Goal: Information Seeking & Learning: Compare options

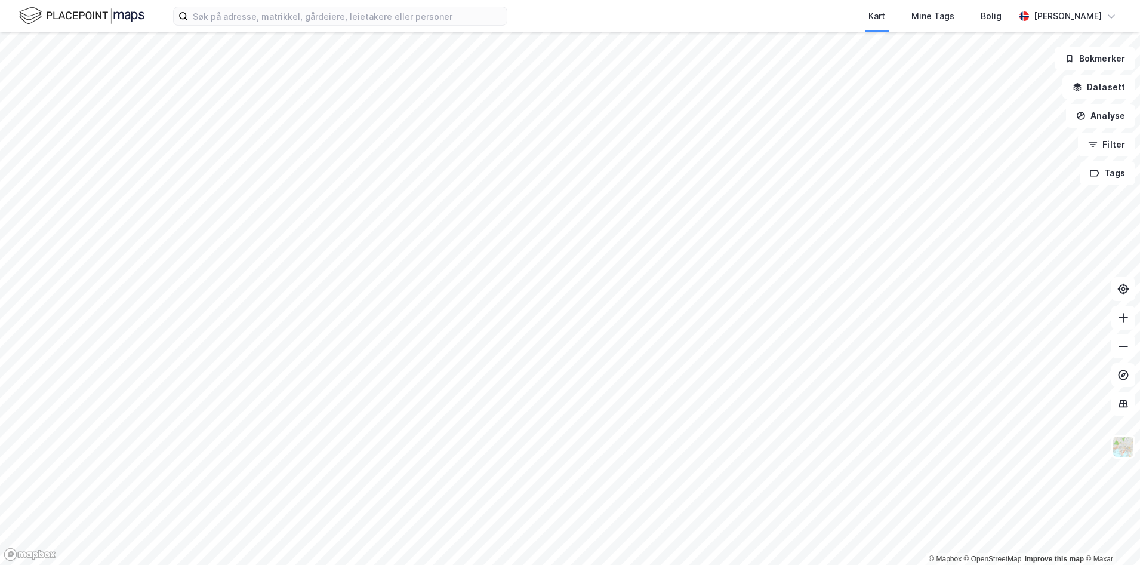
click at [257, 29] on div "Kart Mine Tags Bolig [PERSON_NAME]" at bounding box center [570, 16] width 1140 height 32
click at [253, 21] on input at bounding box center [347, 16] width 319 height 18
click at [620, 8] on div "Kart Mine Tags Bolig" at bounding box center [790, 16] width 450 height 32
click at [424, 24] on div "Kart Mine Tags Bolig [PERSON_NAME] © Mapbox © OpenStreetMap Improve this map © …" at bounding box center [570, 282] width 1140 height 565
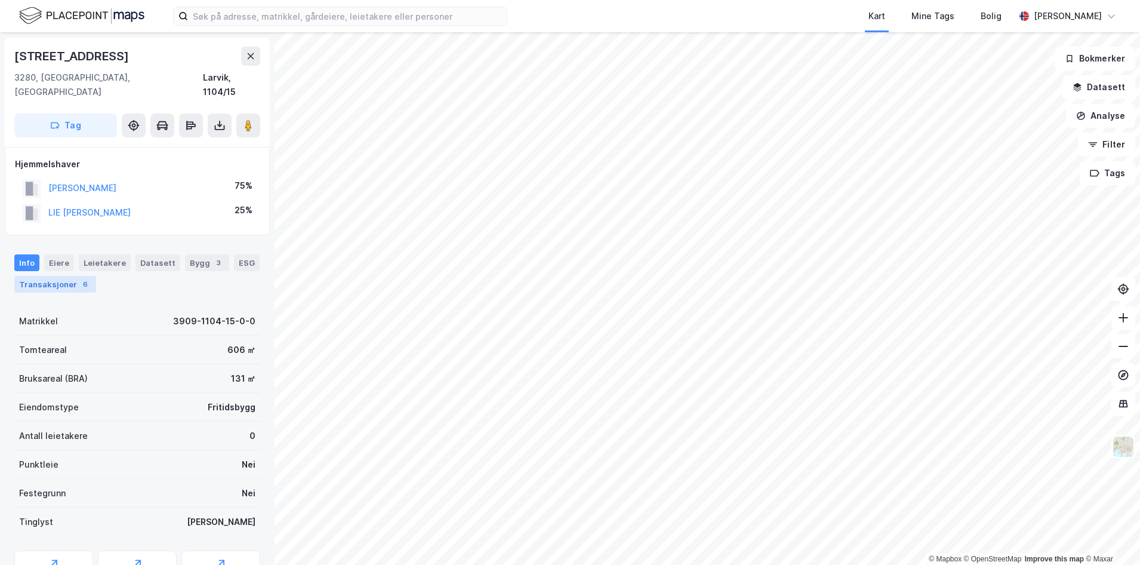
click at [71, 276] on div "Transaksjoner 6" at bounding box center [55, 284] width 82 height 17
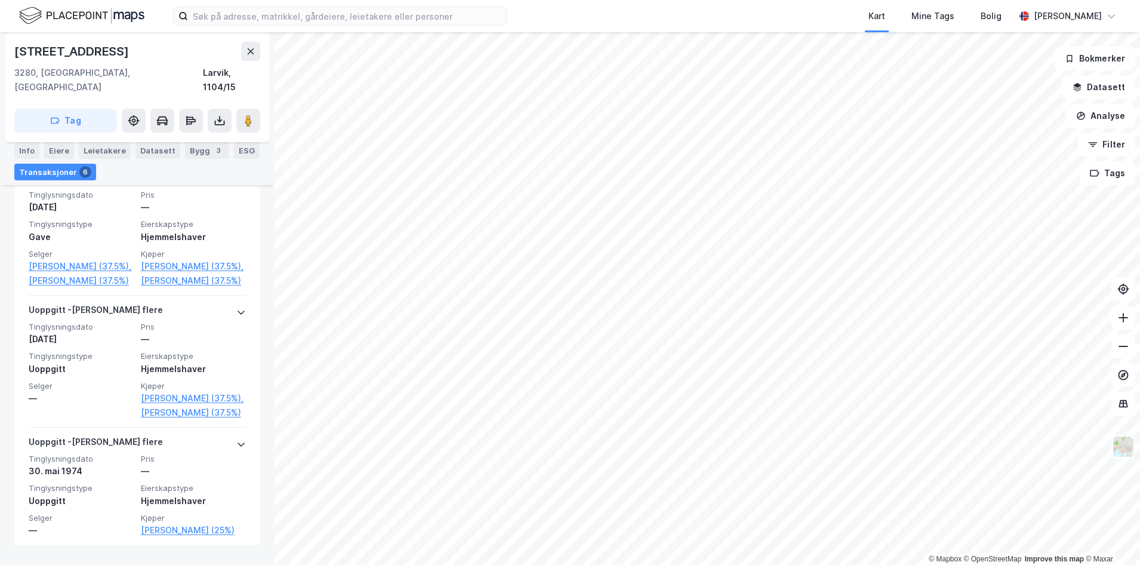
scroll to position [756, 0]
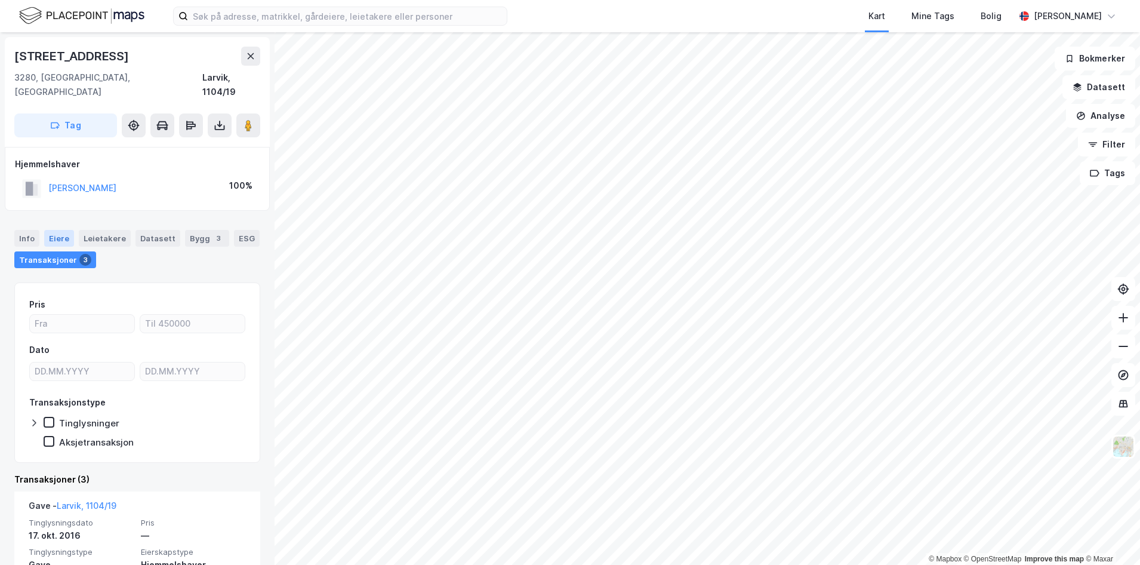
click at [53, 230] on div "Eiere" at bounding box center [59, 238] width 30 height 17
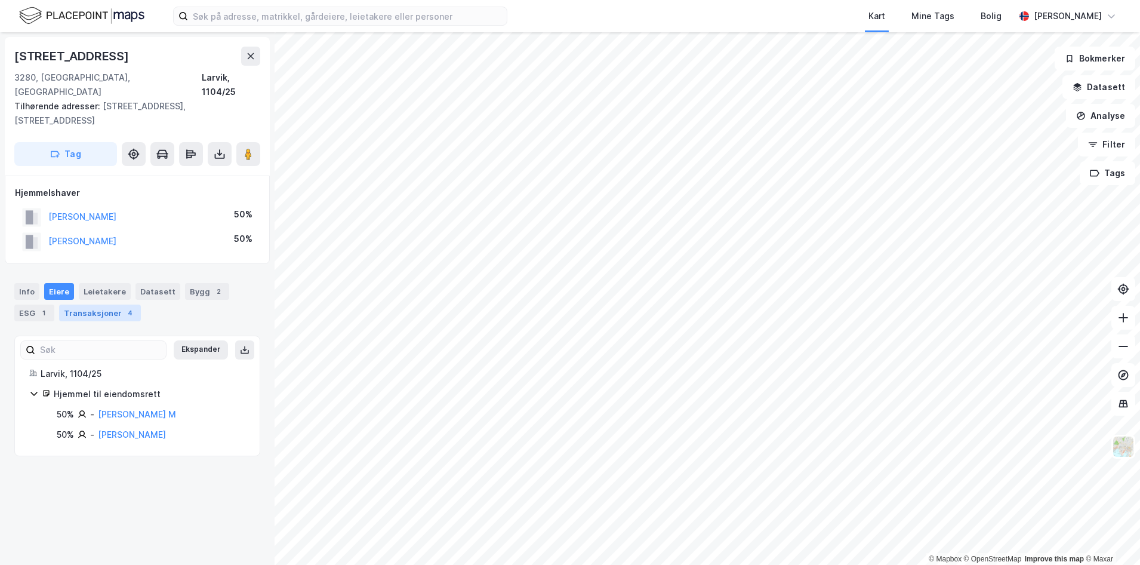
click at [124, 307] on div "4" at bounding box center [130, 313] width 12 height 12
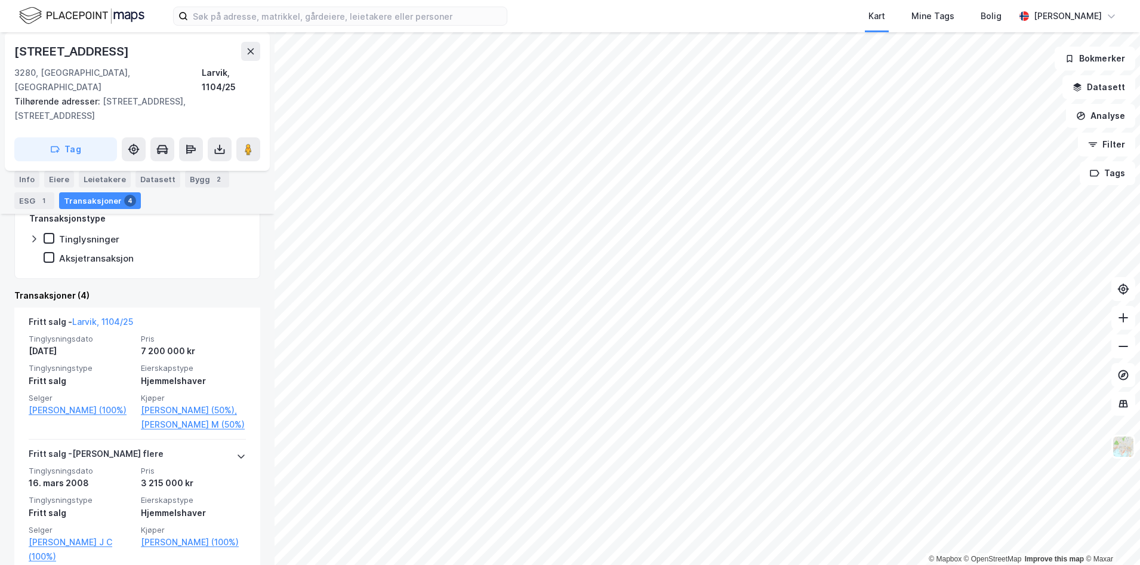
scroll to position [238, 0]
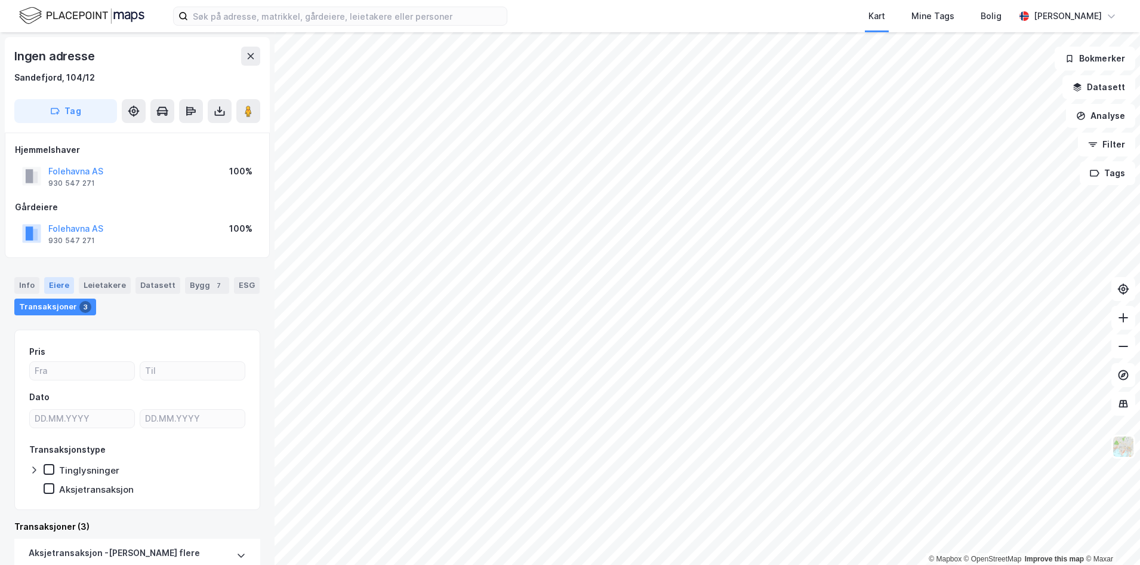
click at [56, 285] on div "Eiere" at bounding box center [59, 285] width 30 height 17
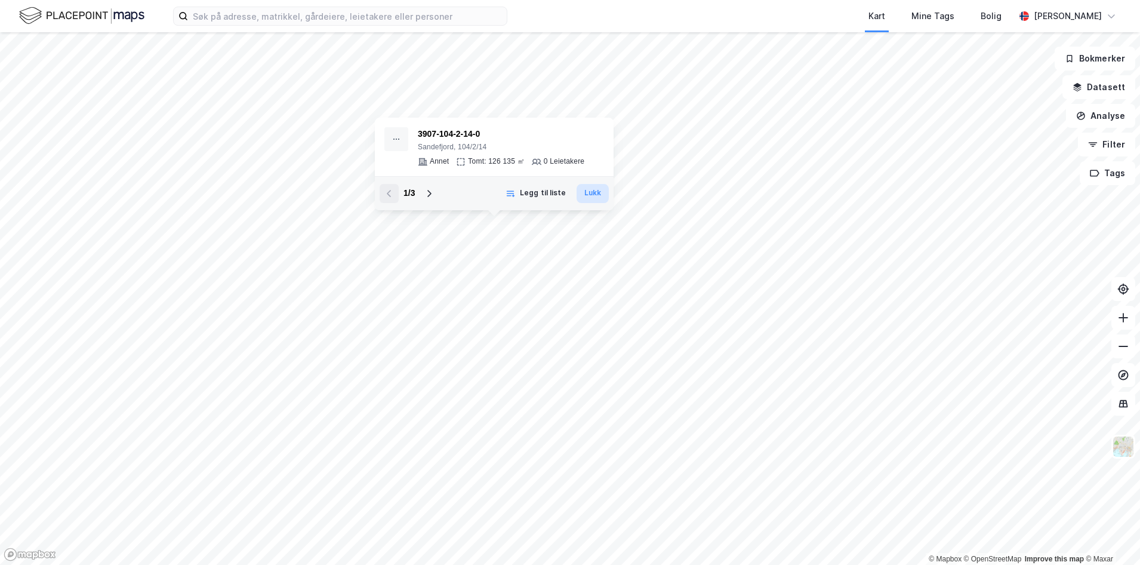
click at [592, 195] on button "Lukk" at bounding box center [593, 193] width 32 height 19
click at [598, 4] on div "Kart Mine Tags Bolig [PERSON_NAME] © Mapbox © OpenStreetMap Improve this map © …" at bounding box center [570, 282] width 1140 height 565
click at [494, 564] on html "Kart Mine Tags Bolig [PERSON_NAME] © Mapbox © OpenStreetMap Improve this map © …" at bounding box center [570, 282] width 1140 height 565
click at [483, 564] on html "Kart Mine Tags Bolig [PERSON_NAME] © Mapbox © OpenStreetMap Improve this map © …" at bounding box center [570, 282] width 1140 height 565
click at [499, 564] on html "Kart Mine Tags Bolig [PERSON_NAME] © Mapbox © OpenStreetMap Improve this map © …" at bounding box center [570, 282] width 1140 height 565
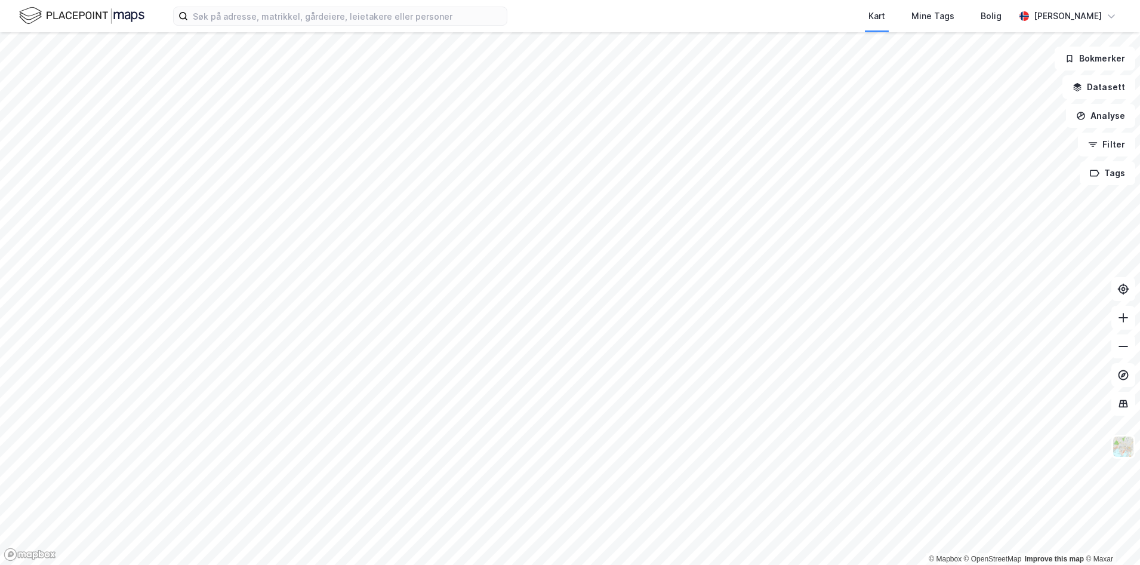
click at [510, 564] on html "Kart Mine Tags Bolig [PERSON_NAME] © Mapbox © OpenStreetMap Improve this map © …" at bounding box center [570, 282] width 1140 height 565
click at [568, 564] on html "Kart Mine Tags Bolig [PERSON_NAME] © Mapbox © OpenStreetMap Improve this map © …" at bounding box center [570, 282] width 1140 height 565
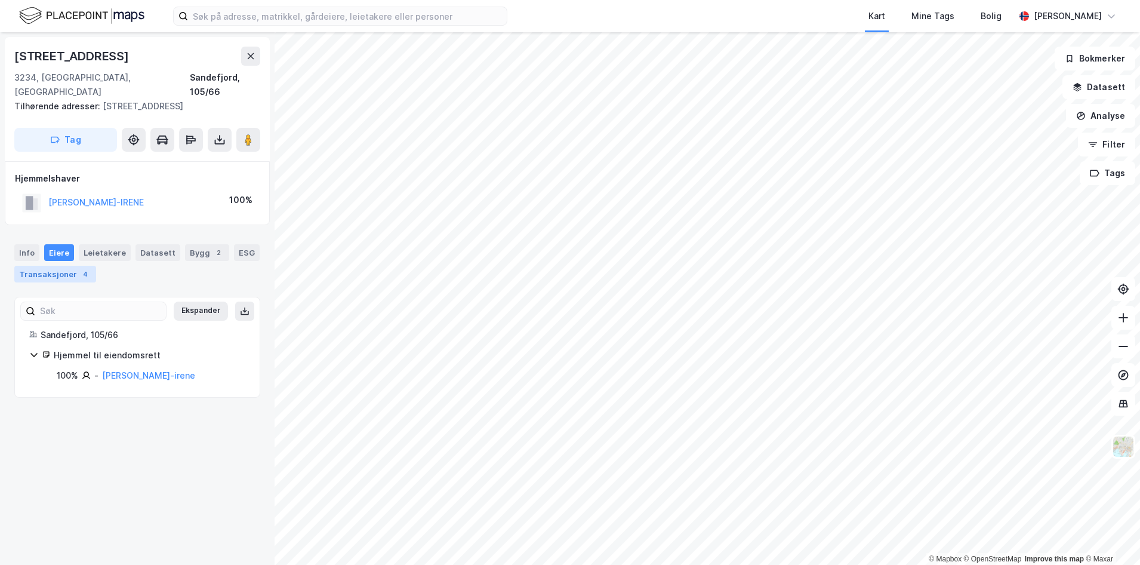
click at [50, 266] on div "Transaksjoner 4" at bounding box center [55, 274] width 82 height 17
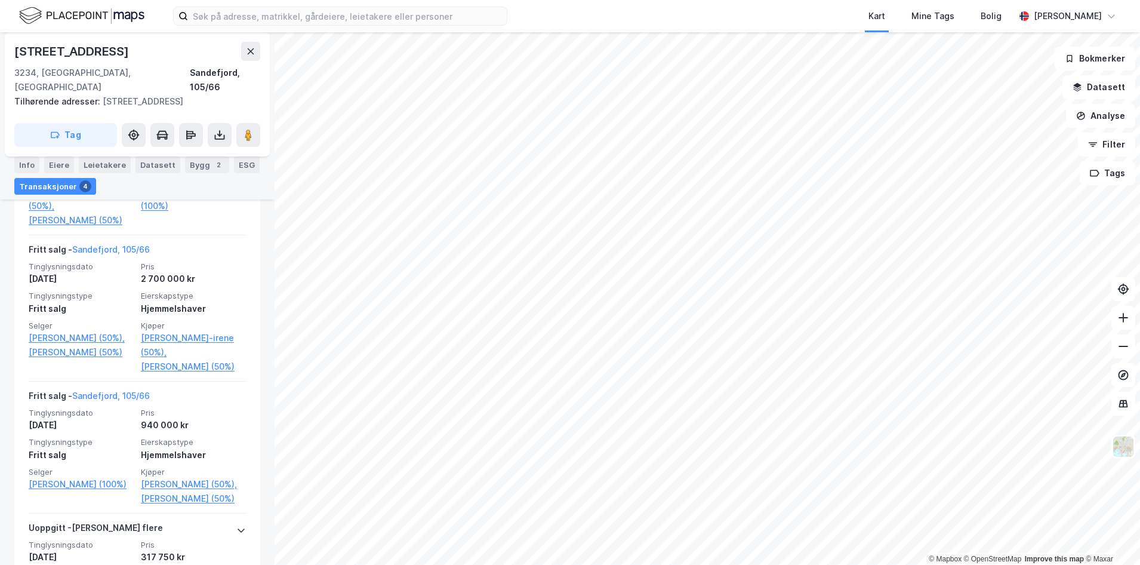
scroll to position [417, 0]
click at [618, 0] on html "Kart Mine Tags Bolig Torbjørn Bøthun © Mapbox © OpenStreetMap Improve this map …" at bounding box center [570, 282] width 1140 height 565
click at [630, 0] on html "Kart Mine Tags Bolig Torbjørn Bøthun © Mapbox © OpenStreetMap Improve this map …" at bounding box center [570, 282] width 1140 height 565
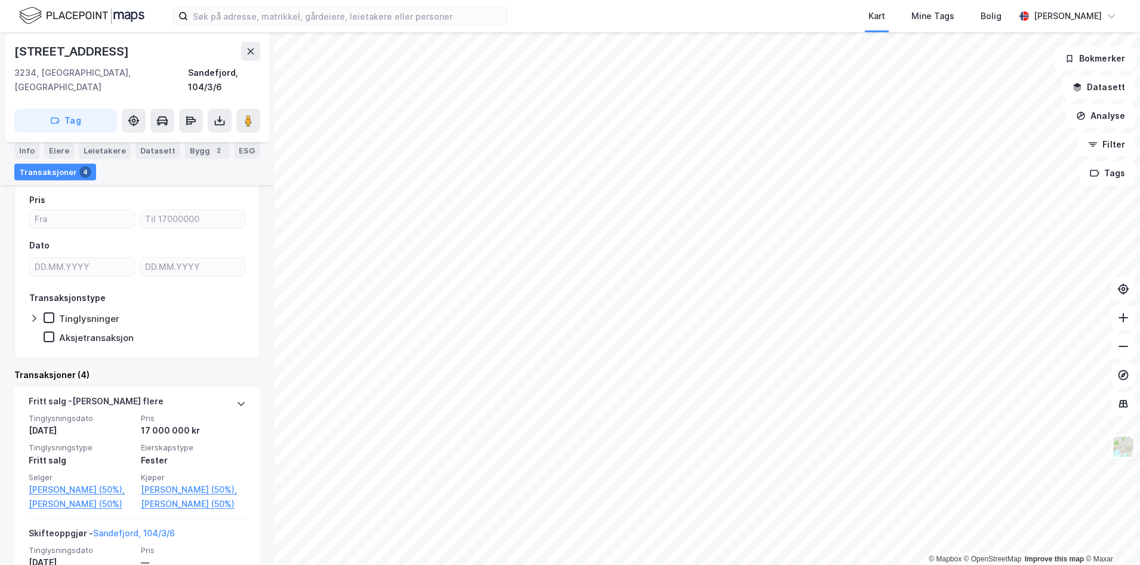
scroll to position [188, 0]
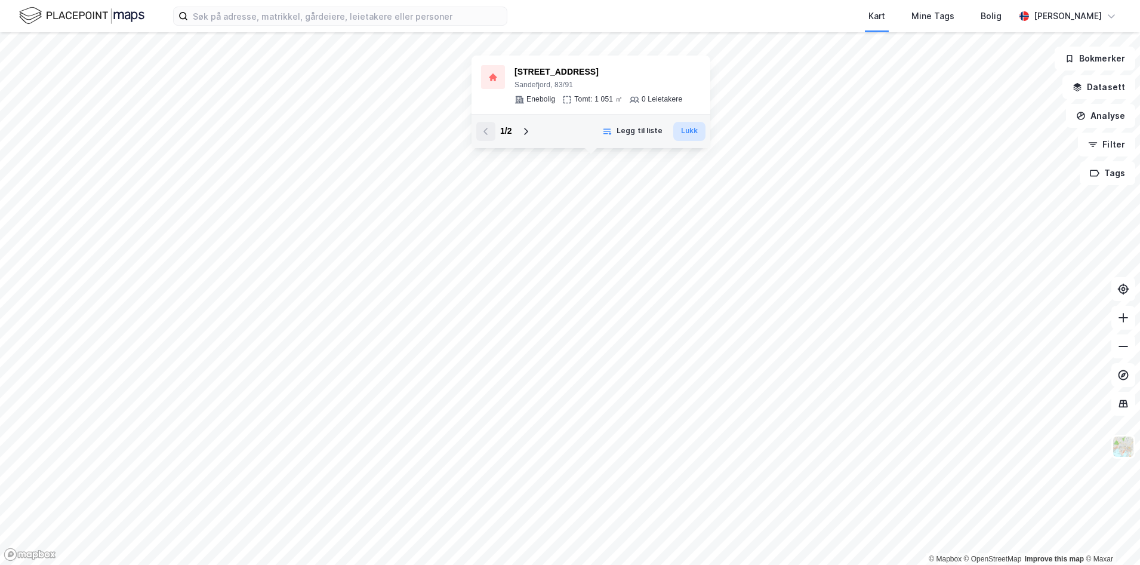
click at [698, 124] on button "Lukk" at bounding box center [689, 131] width 32 height 19
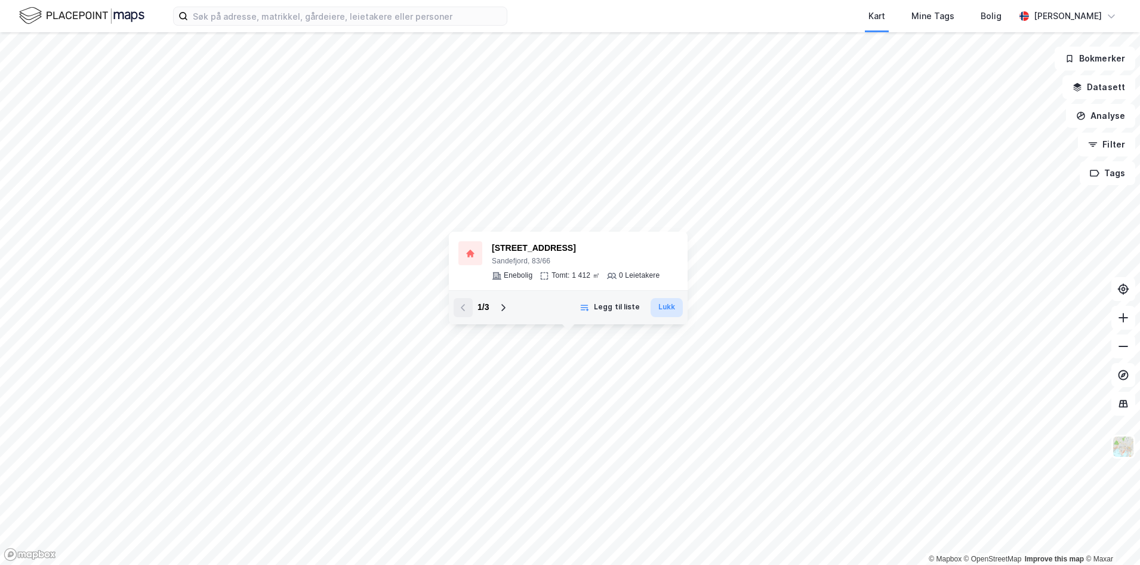
click at [679, 300] on button "Lukk" at bounding box center [667, 307] width 32 height 19
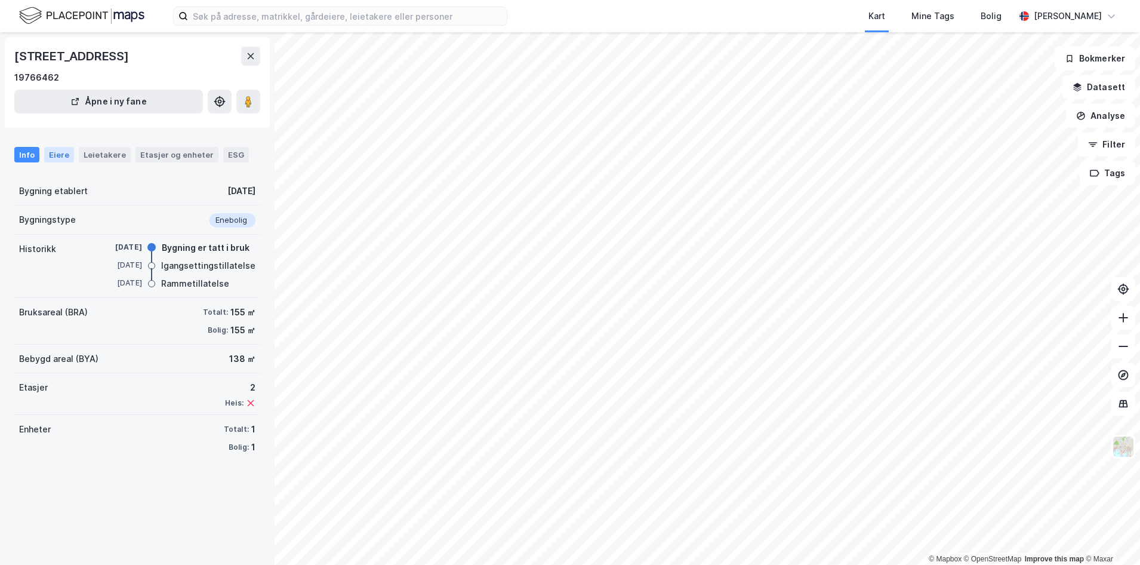
click at [59, 155] on div "Eiere" at bounding box center [59, 155] width 30 height 16
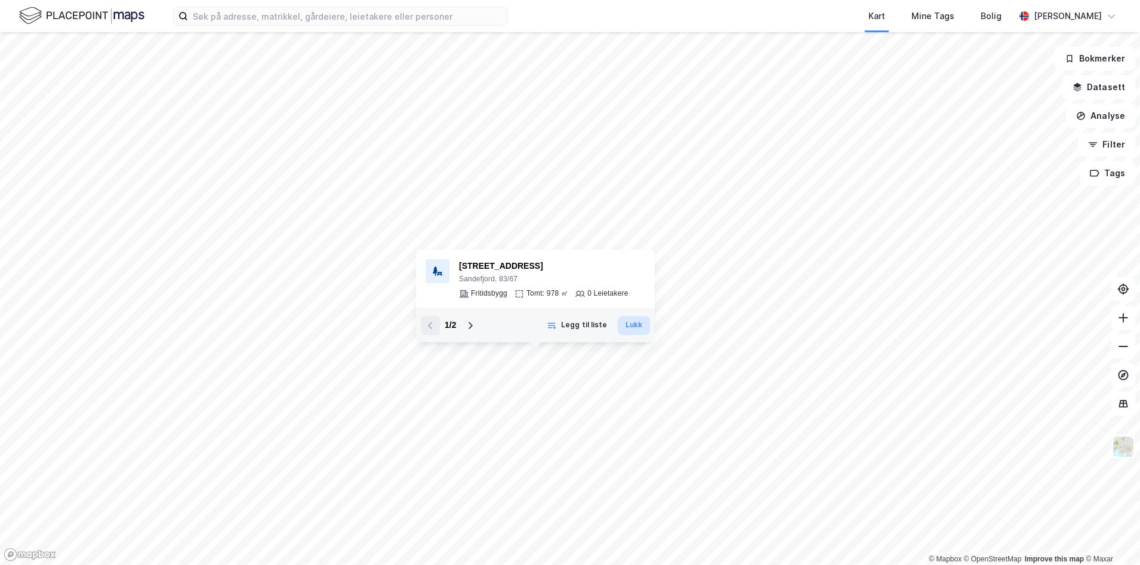
click at [632, 328] on button "Lukk" at bounding box center [634, 325] width 32 height 19
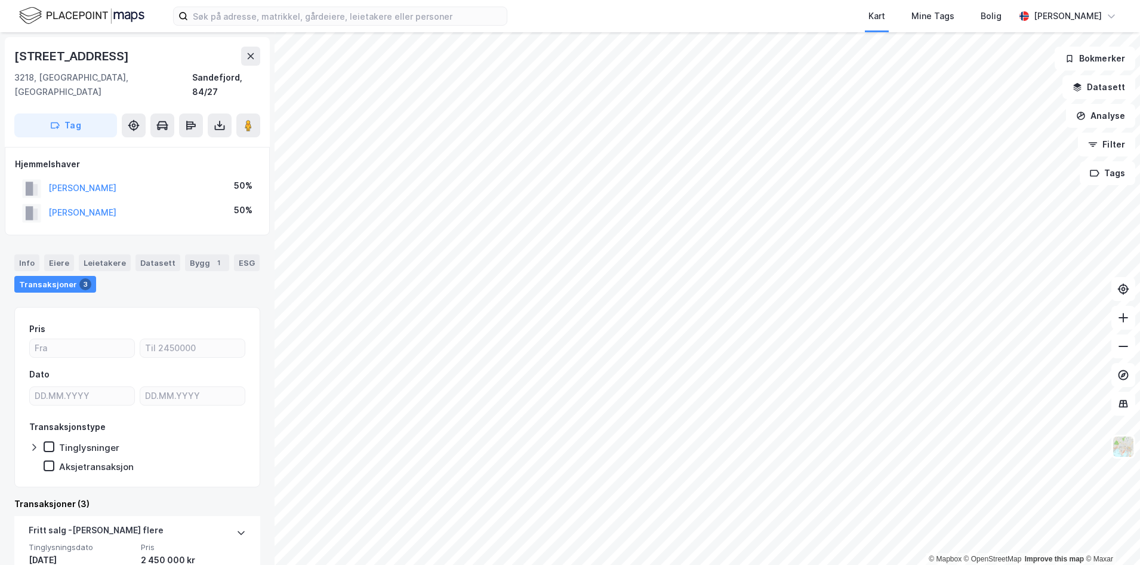
click at [607, 21] on div "Kart Mine Tags Bolig Torbjørn Bøthun © Mapbox © OpenStreetMap Improve this map …" at bounding box center [570, 282] width 1140 height 565
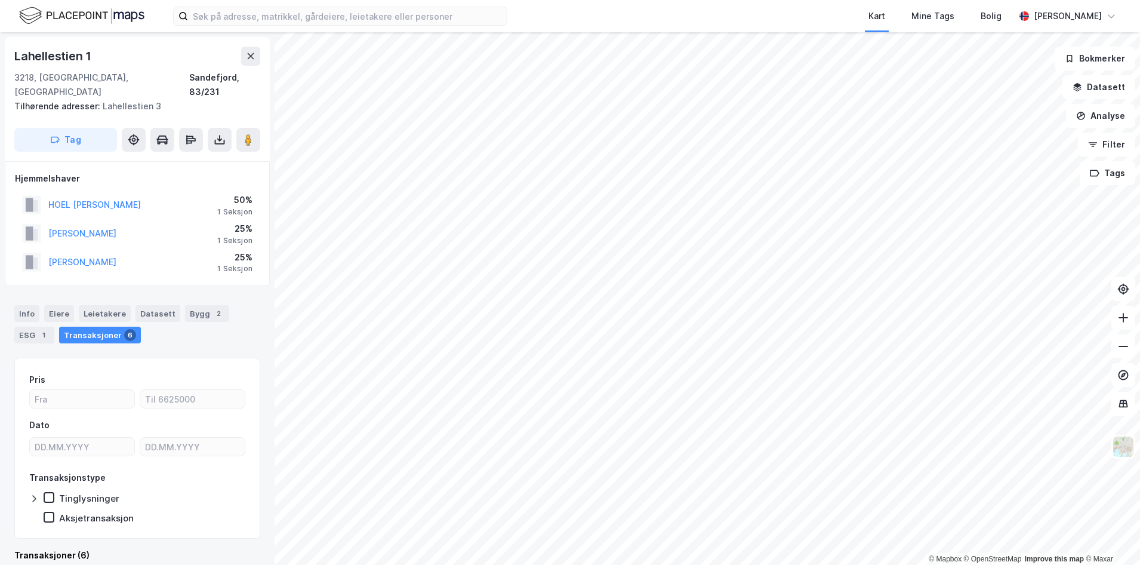
scroll to position [2, 0]
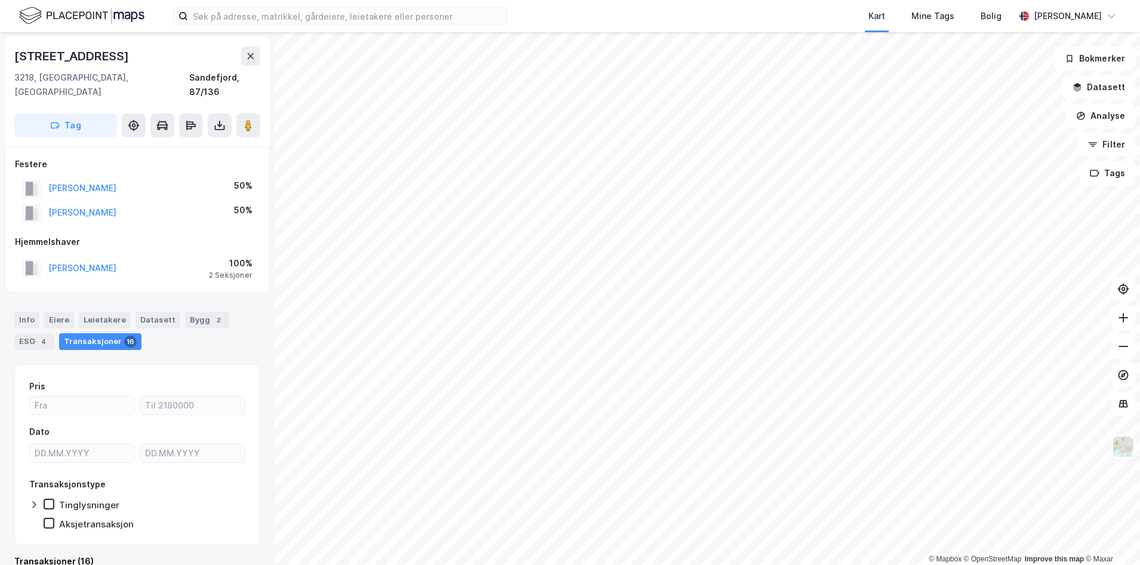
scroll to position [2, 0]
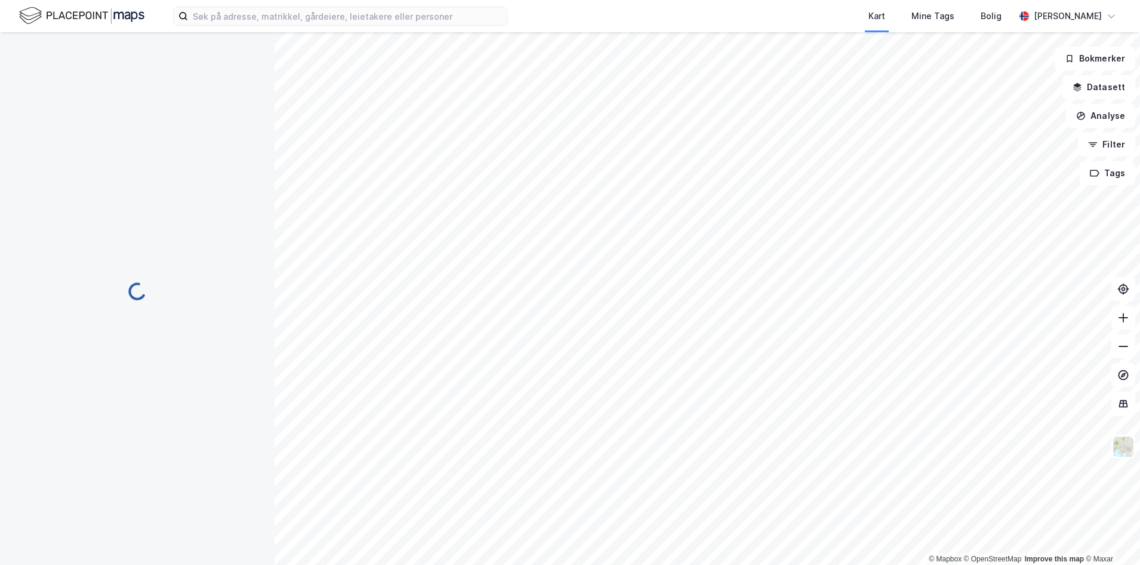
scroll to position [2, 0]
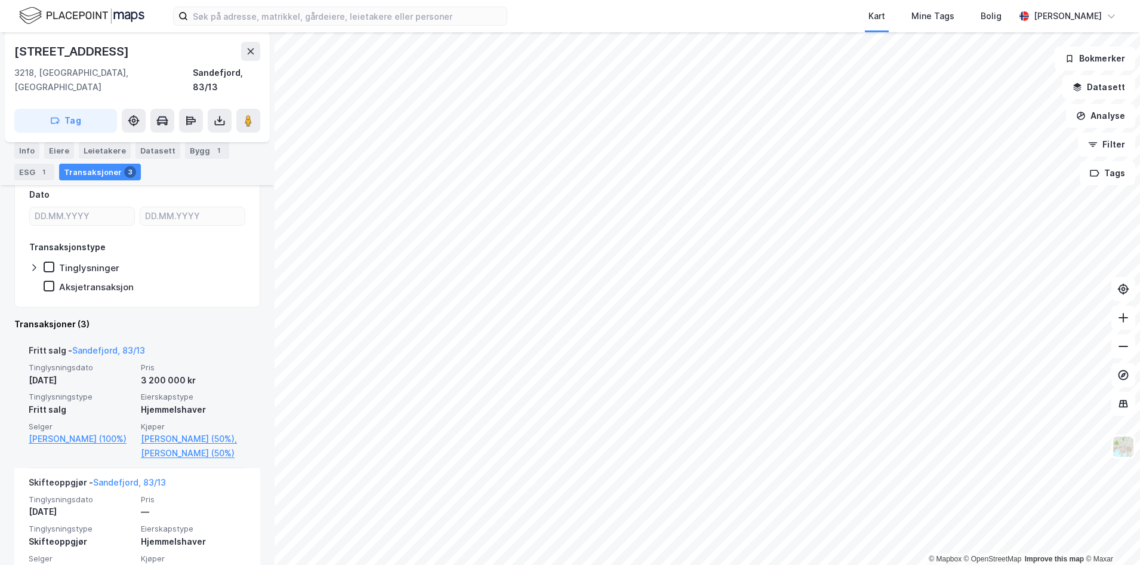
scroll to position [175, 0]
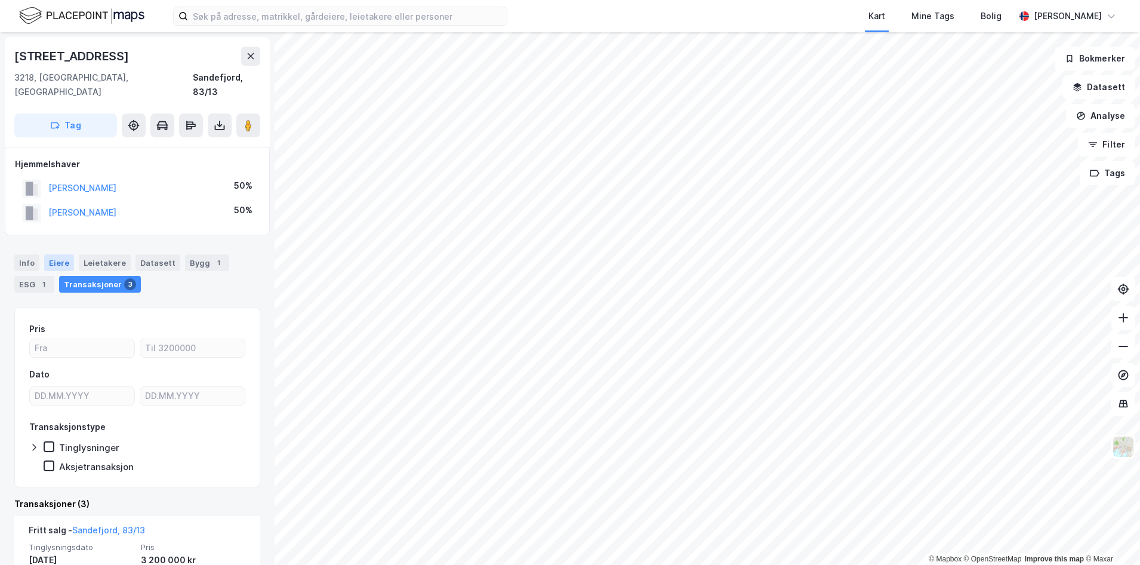
click at [54, 254] on div "Eiere" at bounding box center [59, 262] width 30 height 17
